Goal: Navigation & Orientation: Understand site structure

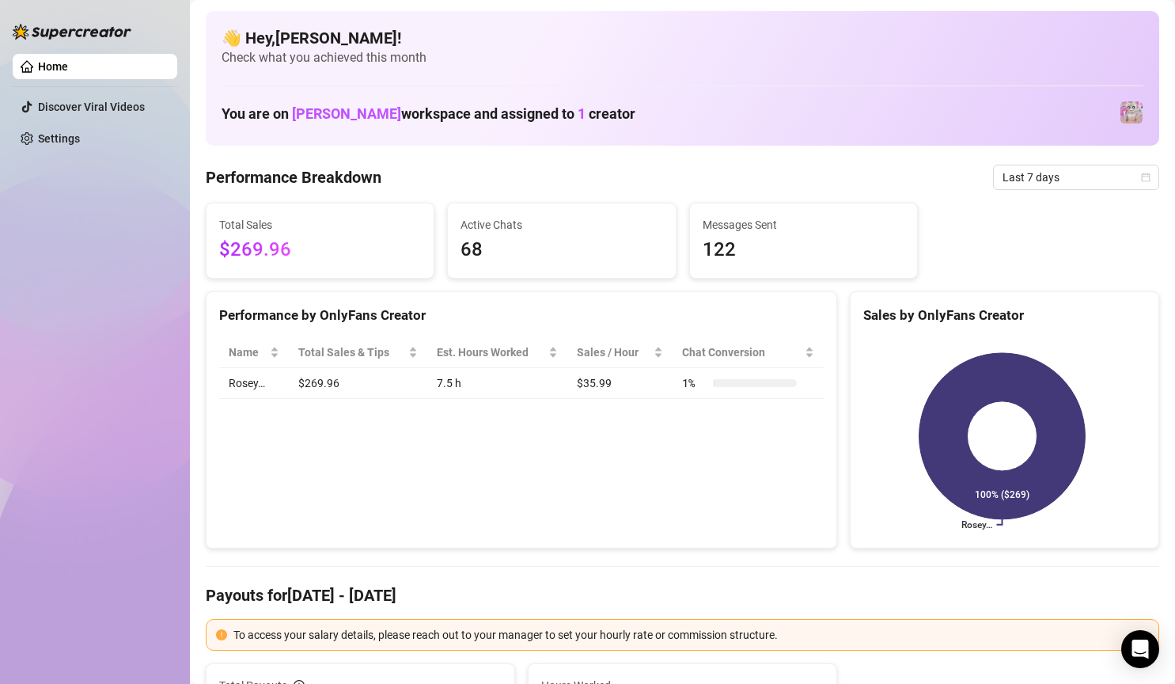
scroll to position [1424, 0]
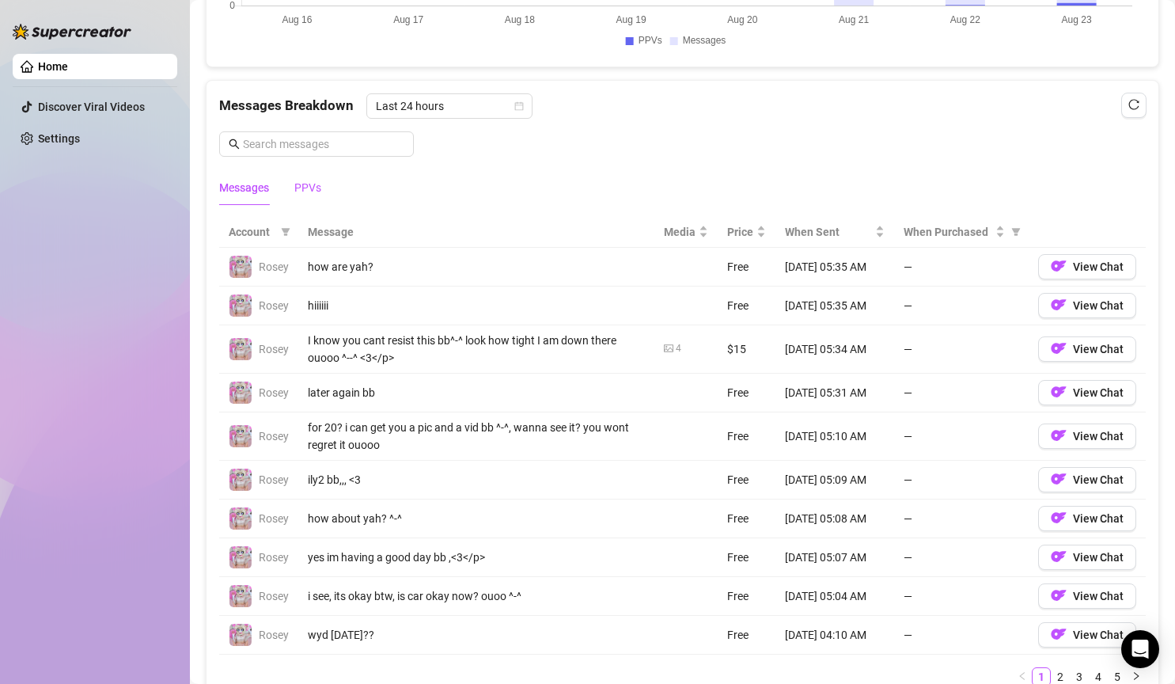
click at [301, 191] on div "PPVs" at bounding box center [307, 187] width 27 height 17
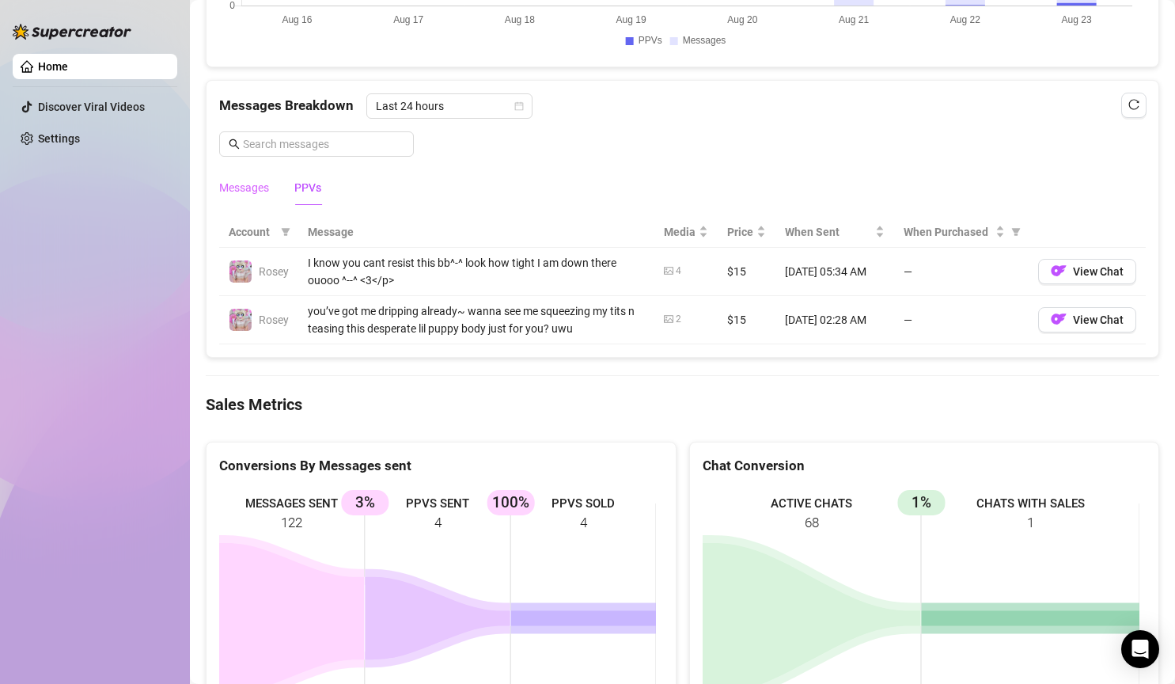
click at [239, 197] on div "Messages" at bounding box center [244, 187] width 50 height 36
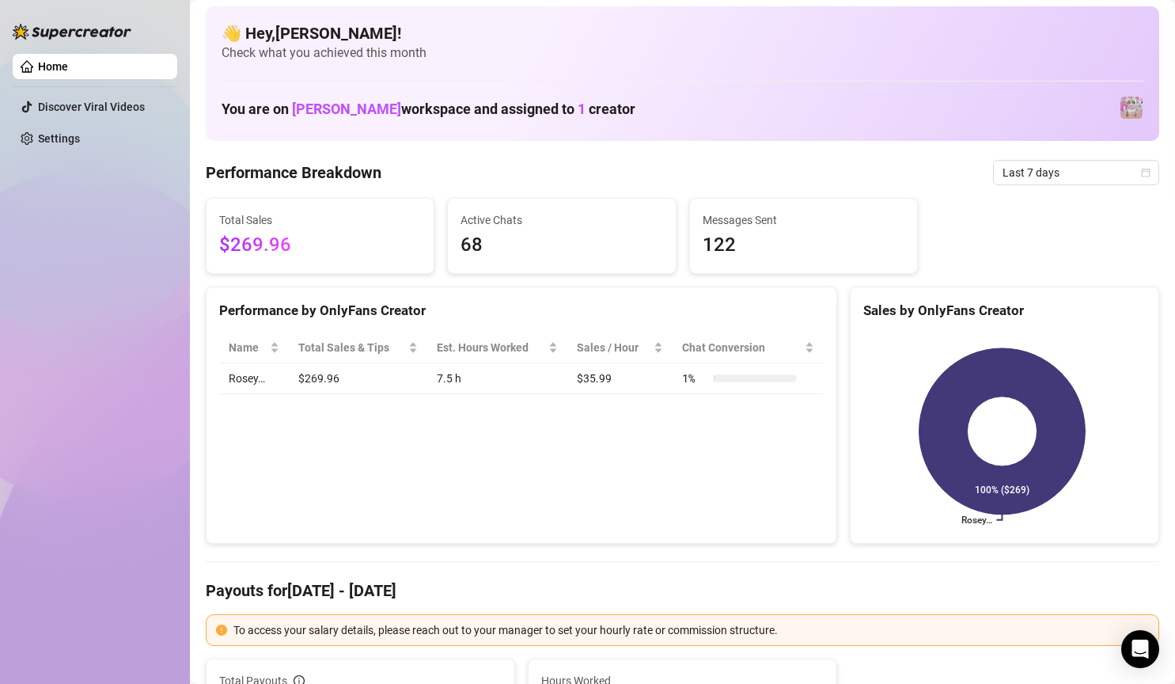
scroll to position [0, 0]
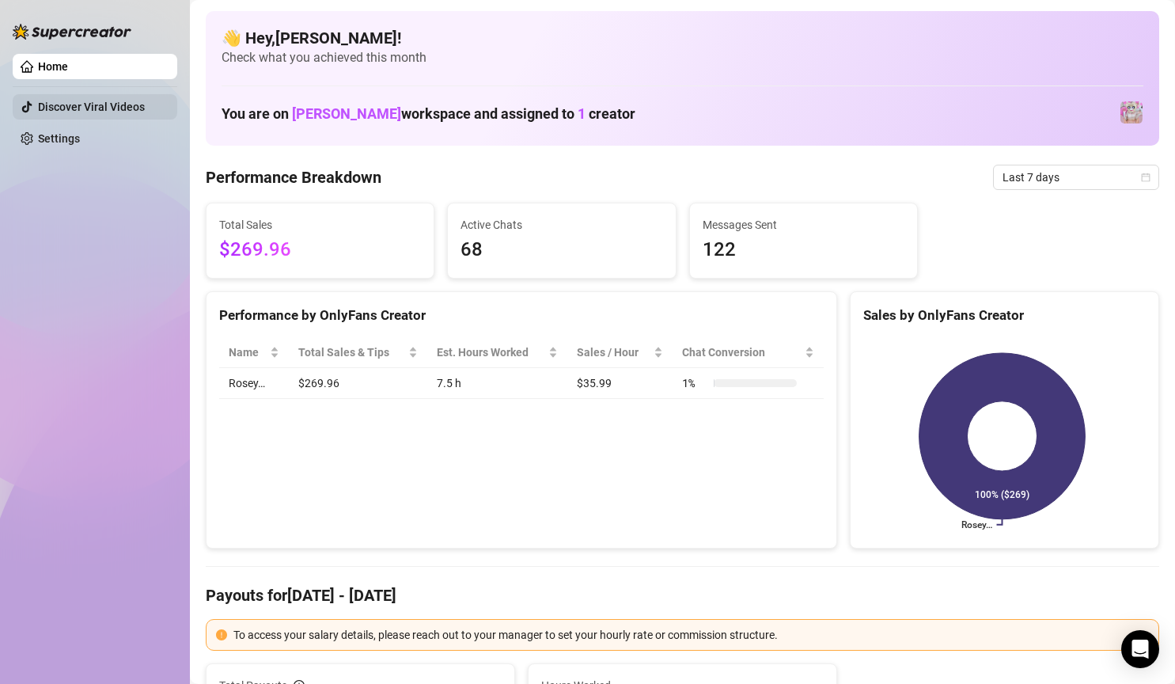
click at [127, 110] on link "Discover Viral Videos" at bounding box center [91, 106] width 107 height 13
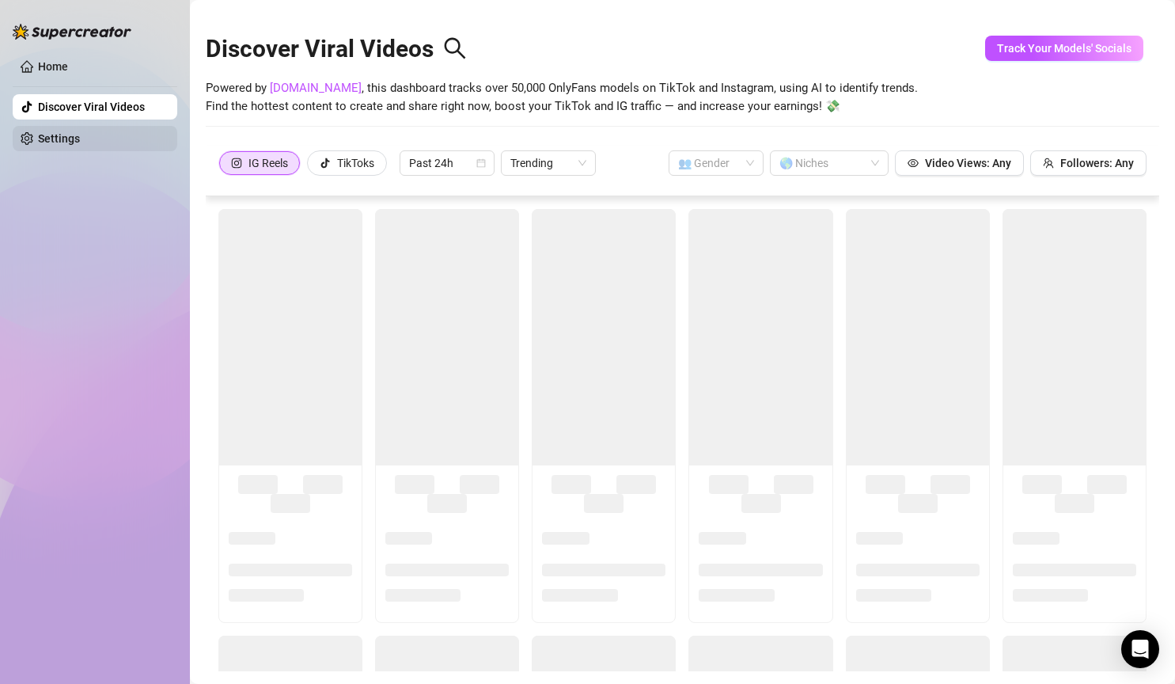
click at [80, 142] on link "Settings" at bounding box center [59, 138] width 42 height 13
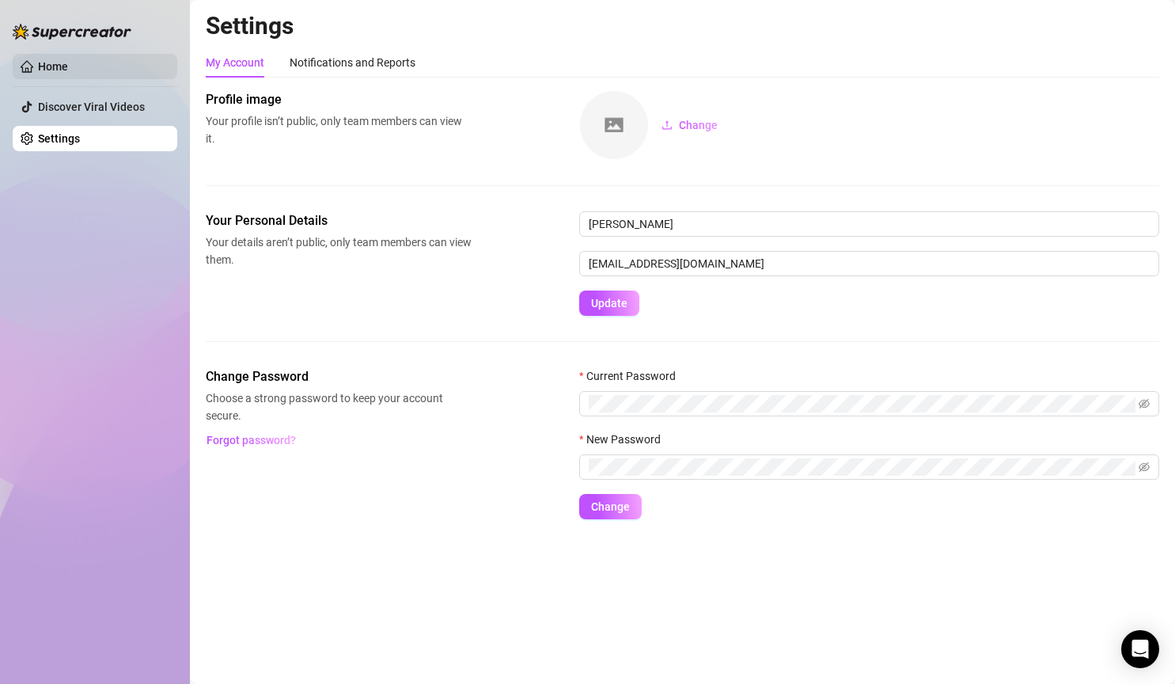
click at [63, 60] on link "Home" at bounding box center [53, 66] width 30 height 13
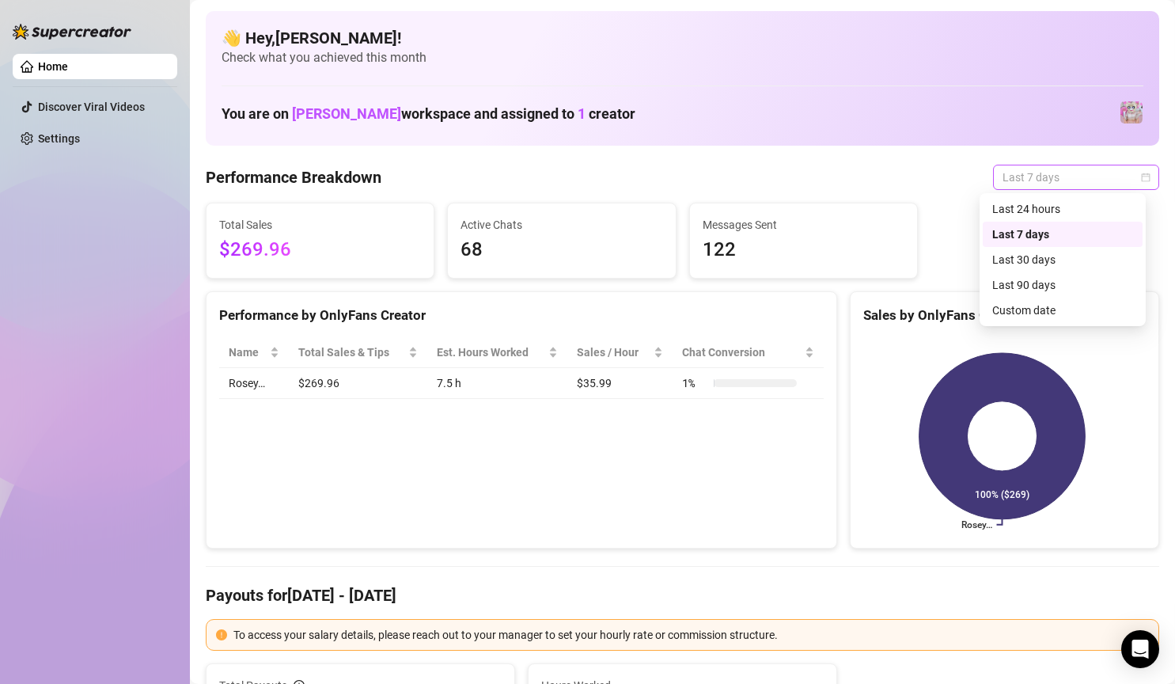
click at [1054, 174] on span "Last 7 days" at bounding box center [1076, 177] width 147 height 24
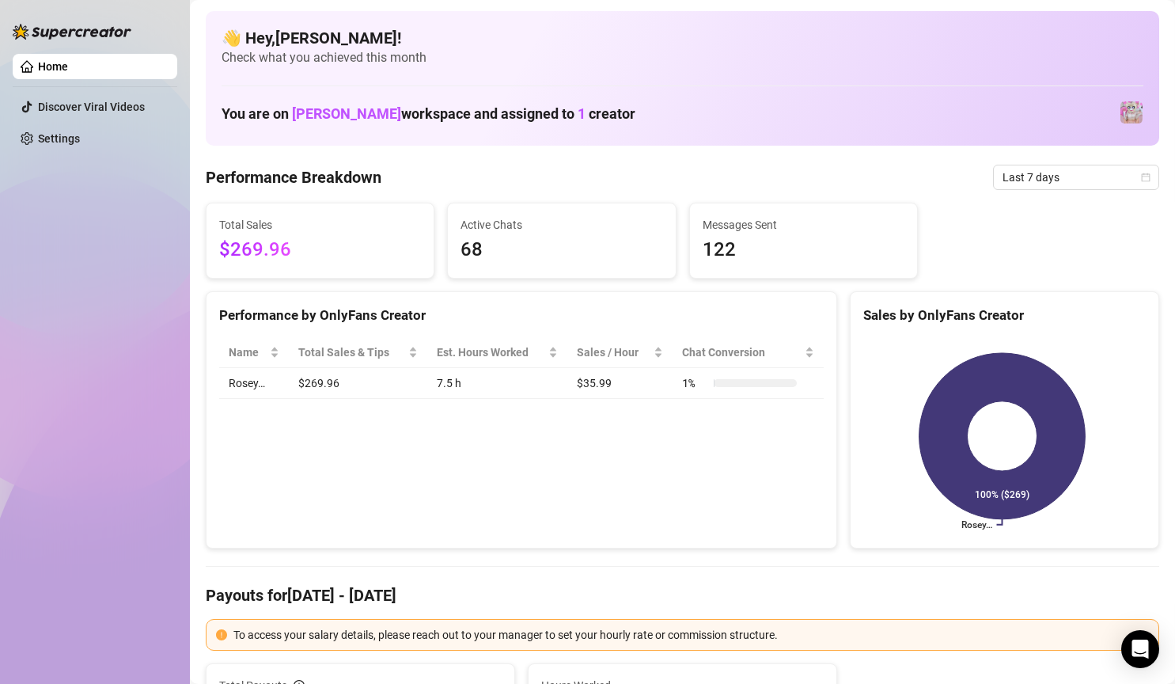
click at [903, 174] on div "Performance Breakdown Last 7 days" at bounding box center [682, 177] width 953 height 25
click at [312, 116] on span "[PERSON_NAME]" at bounding box center [346, 113] width 109 height 17
click at [440, 113] on h1 "You are on [PERSON_NAME] workspace and assigned to 1 creator" at bounding box center [429, 113] width 414 height 17
click at [394, 63] on span "Check what you achieved this month" at bounding box center [683, 57] width 922 height 17
